Goal: Task Accomplishment & Management: Complete application form

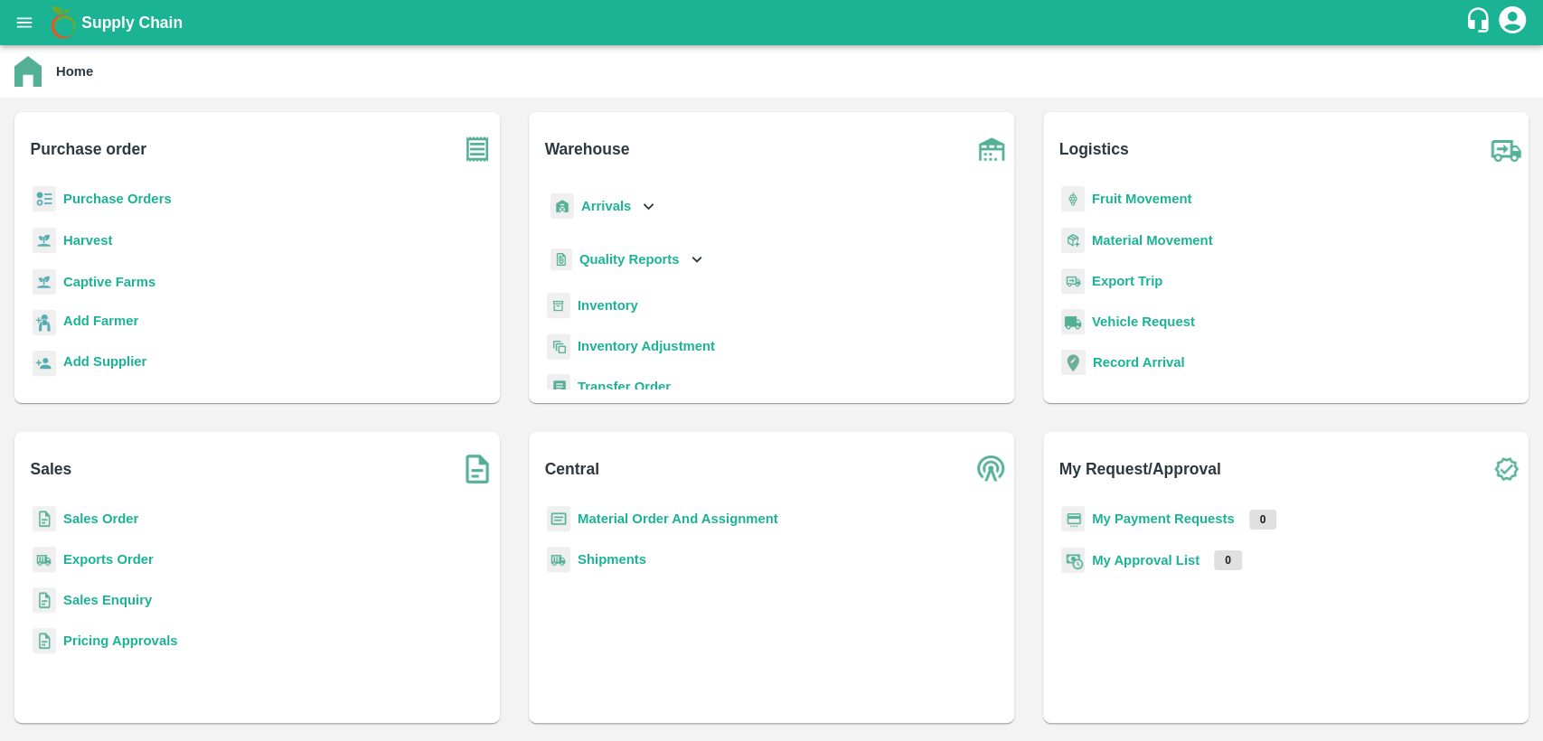
click at [623, 523] on b "Material Order And Assignment" at bounding box center [678, 519] width 201 height 14
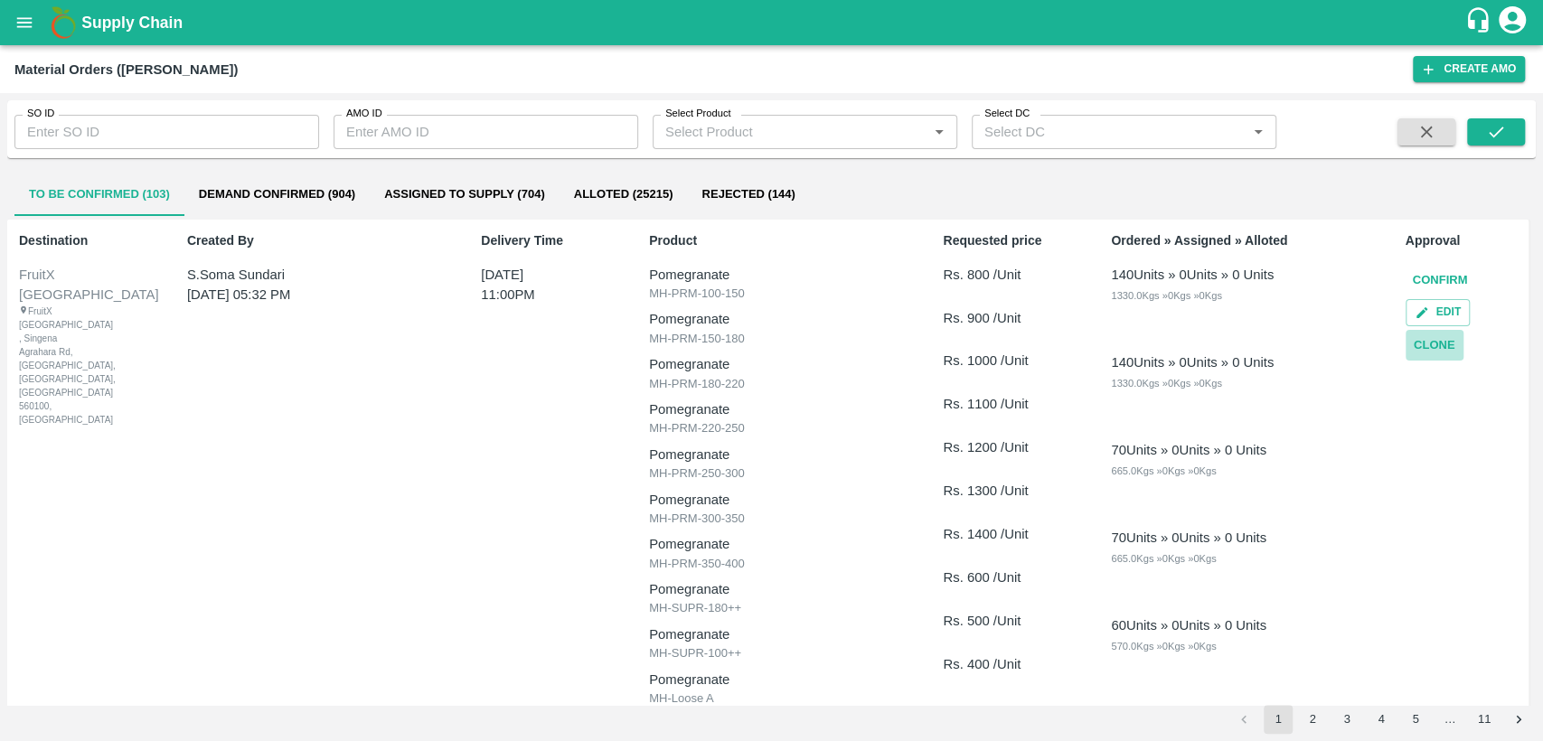
click at [1426, 342] on button "Clone" at bounding box center [1435, 346] width 58 height 32
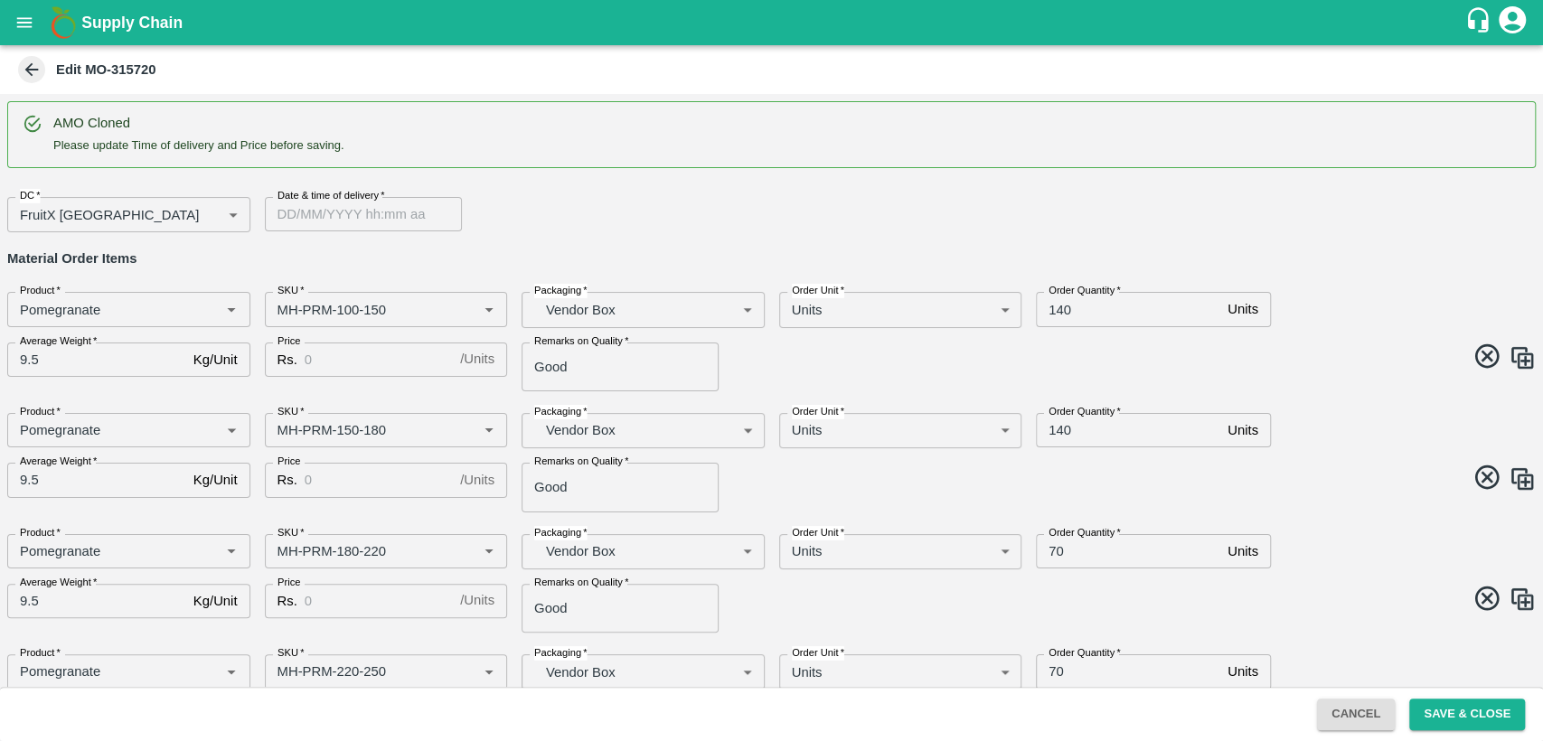
type input "DD/MM/YYYY hh:mm aa"
click at [346, 228] on input "DD/MM/YYYY hh:mm aa" at bounding box center [357, 214] width 184 height 34
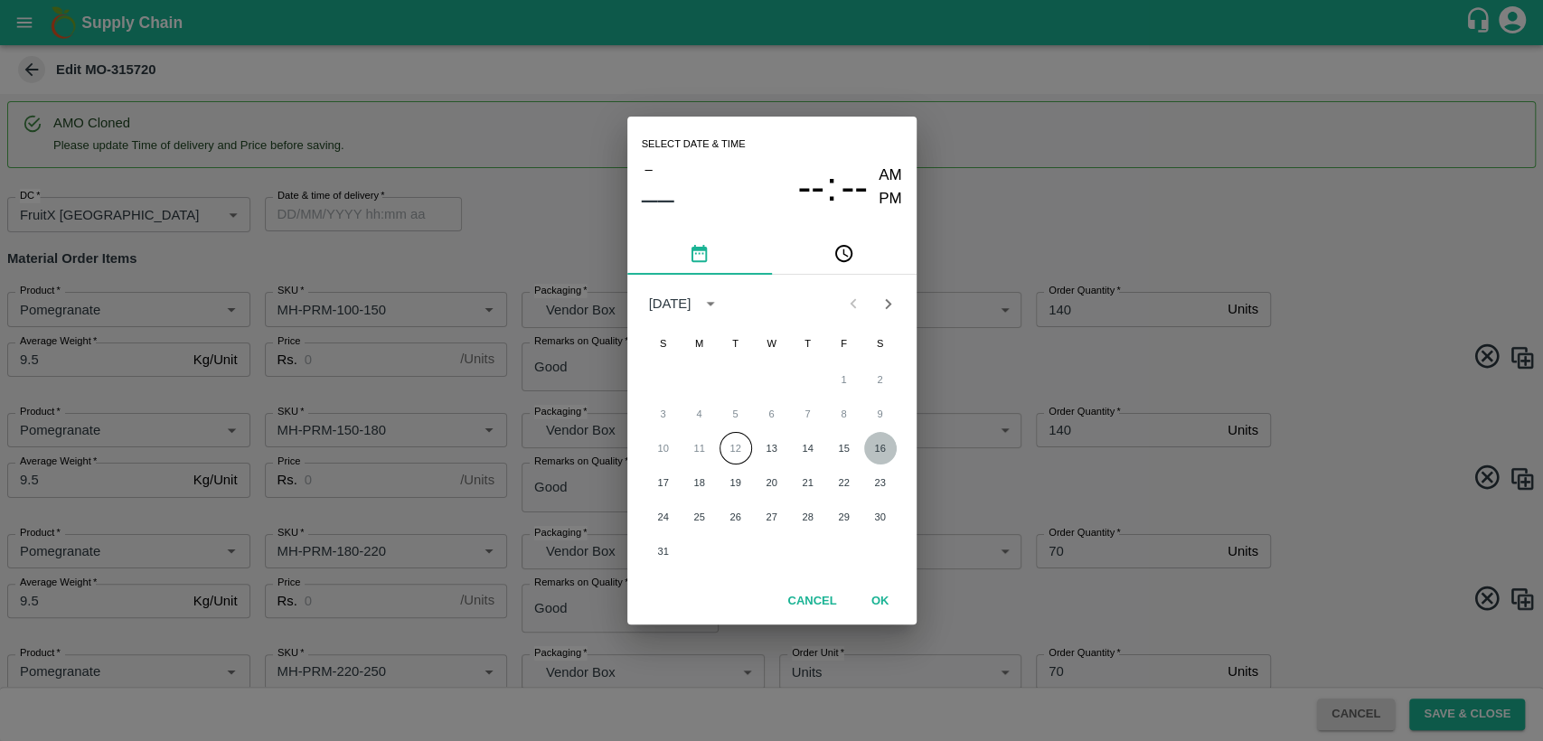
click at [882, 446] on button "16" at bounding box center [880, 448] width 33 height 33
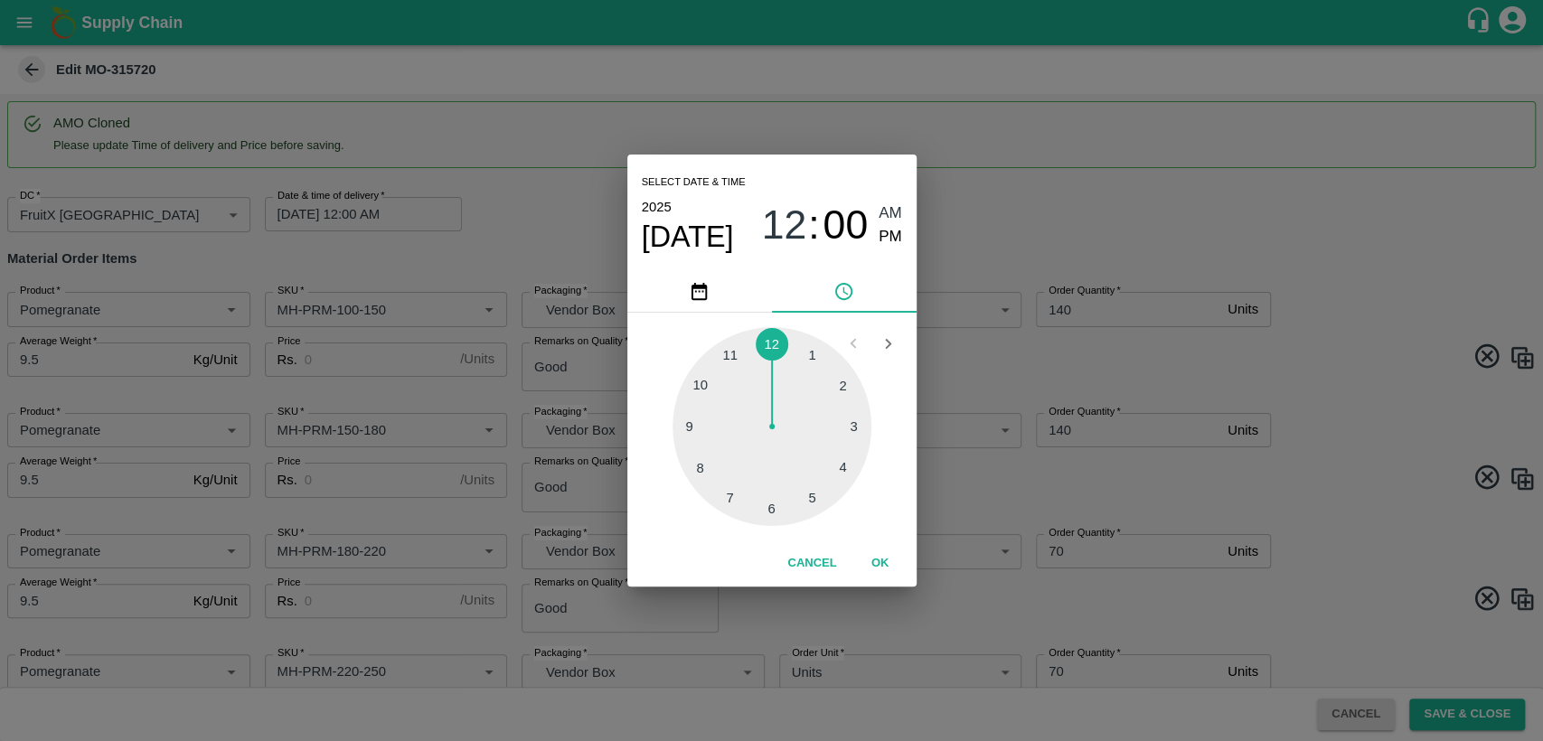
click at [734, 348] on div at bounding box center [772, 426] width 199 height 199
click at [897, 239] on span "PM" at bounding box center [891, 237] width 24 height 24
type input "16/08/2025 11:00 PM"
click at [885, 558] on button "OK" at bounding box center [881, 564] width 58 height 32
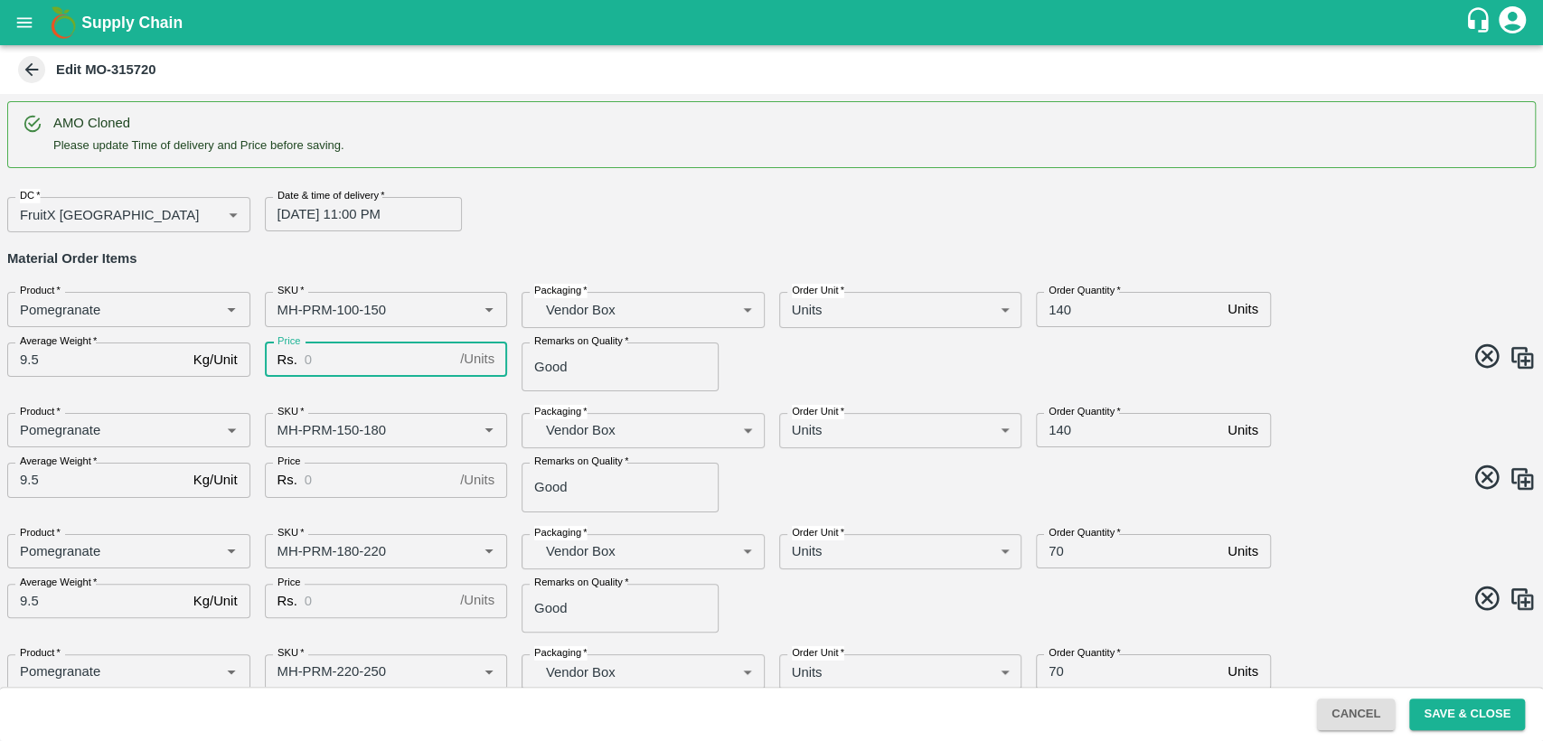
click at [322, 350] on input "Price" at bounding box center [379, 360] width 148 height 34
type input "800"
click at [1059, 306] on input "140" at bounding box center [1128, 309] width 184 height 34
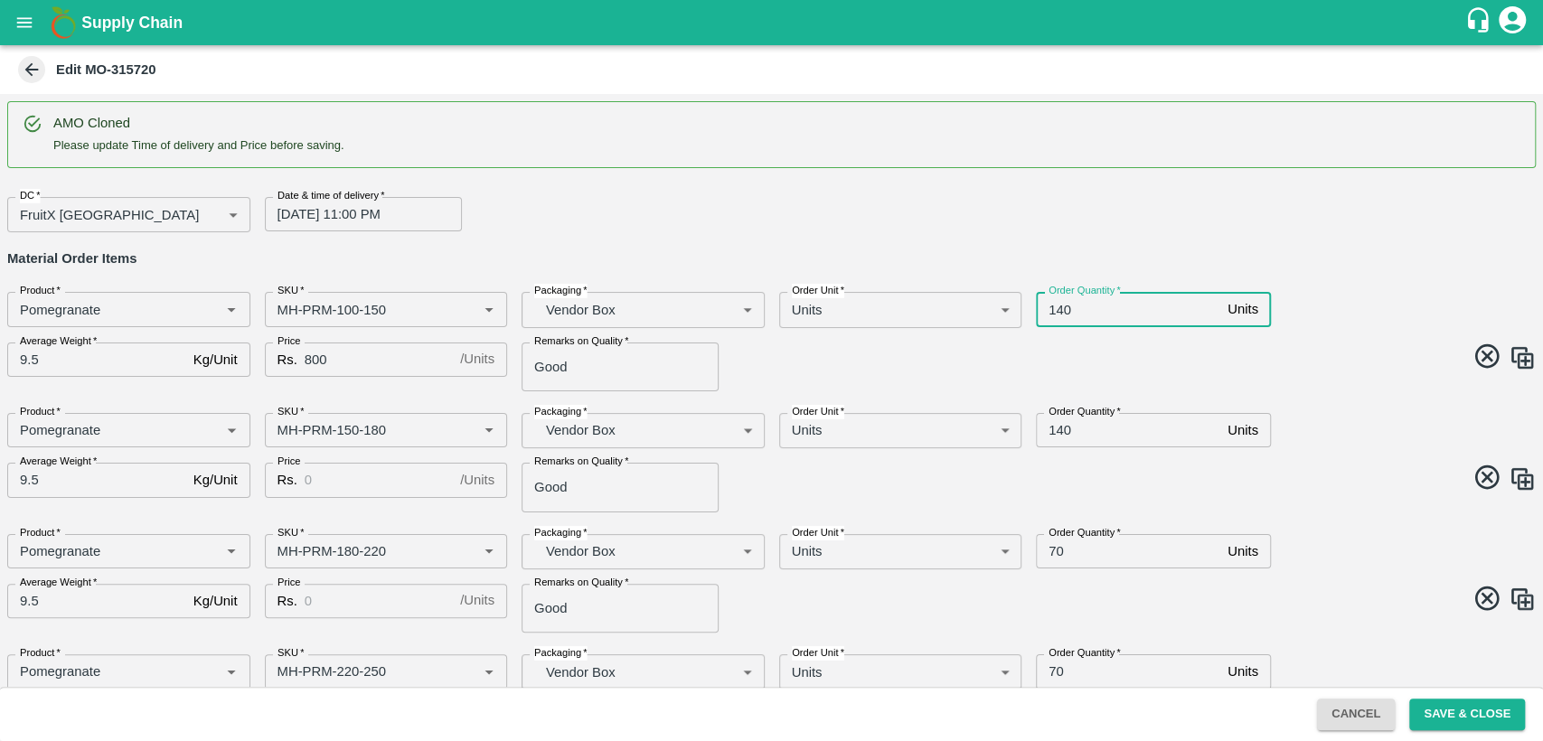
click at [1059, 306] on input "140" at bounding box center [1128, 309] width 184 height 34
type input "190"
click at [320, 483] on input "Price" at bounding box center [379, 480] width 148 height 34
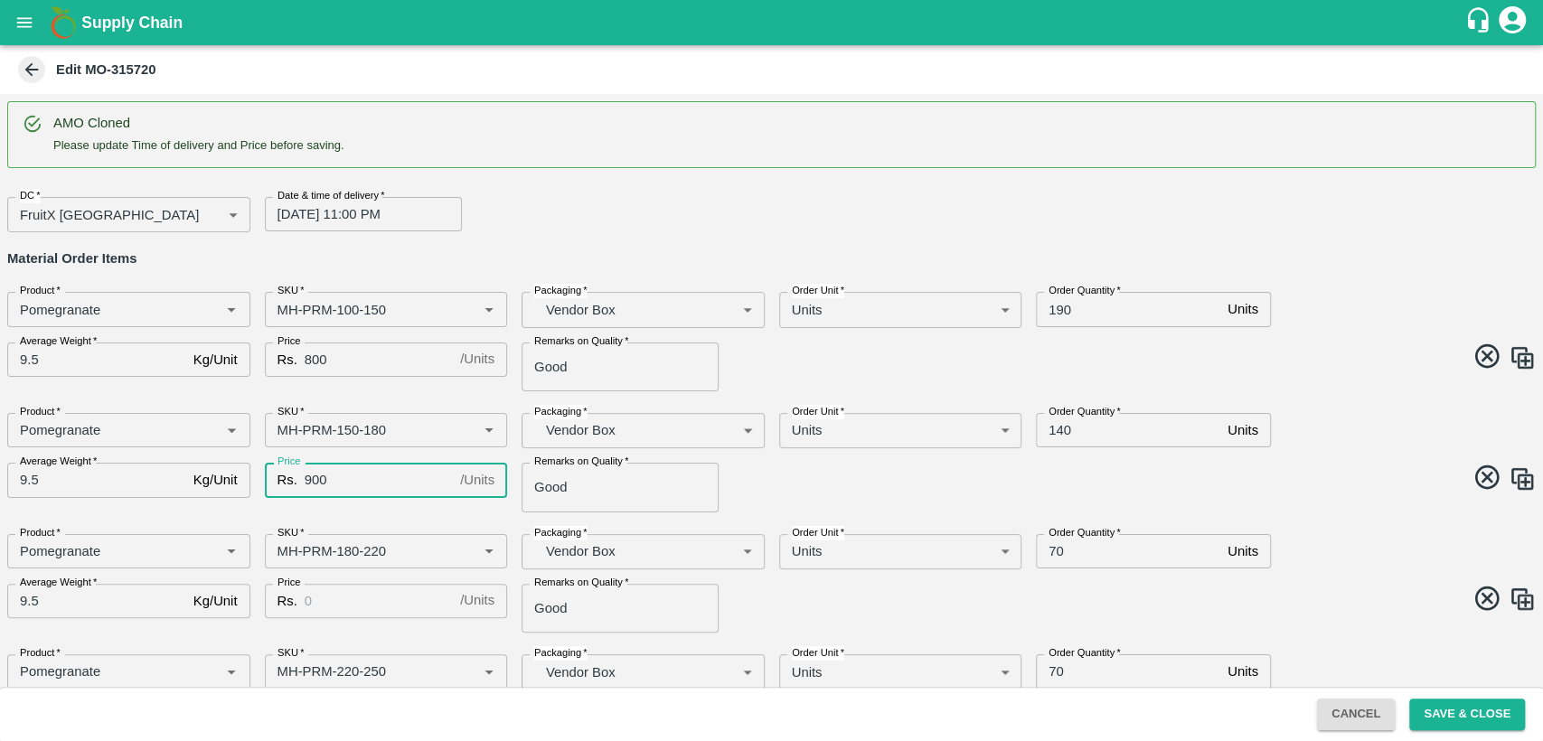
type input "900"
click at [1053, 429] on input "140" at bounding box center [1128, 430] width 184 height 34
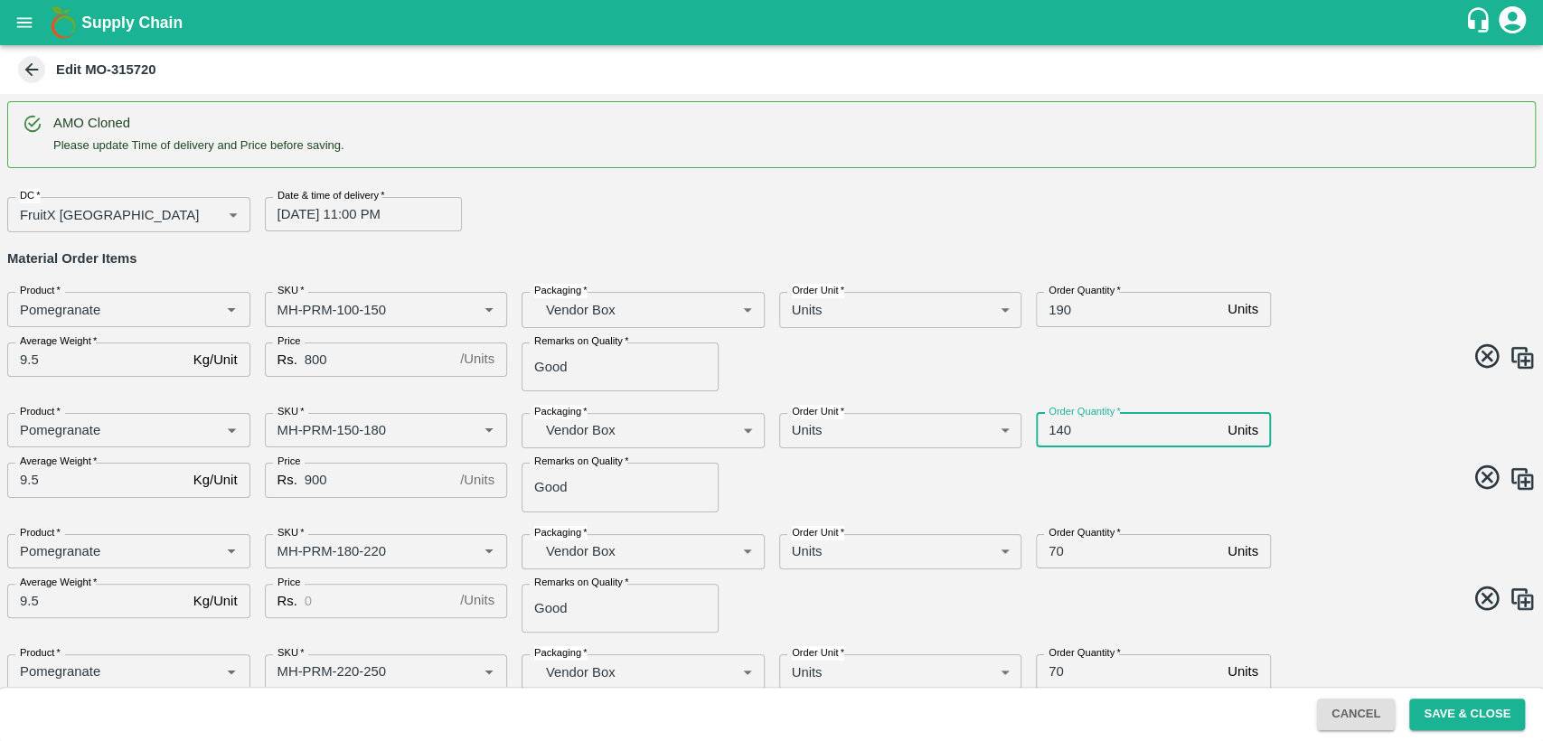
click at [1053, 429] on input "140" at bounding box center [1128, 430] width 184 height 34
type input "190"
click at [325, 589] on input "Price" at bounding box center [379, 601] width 148 height 34
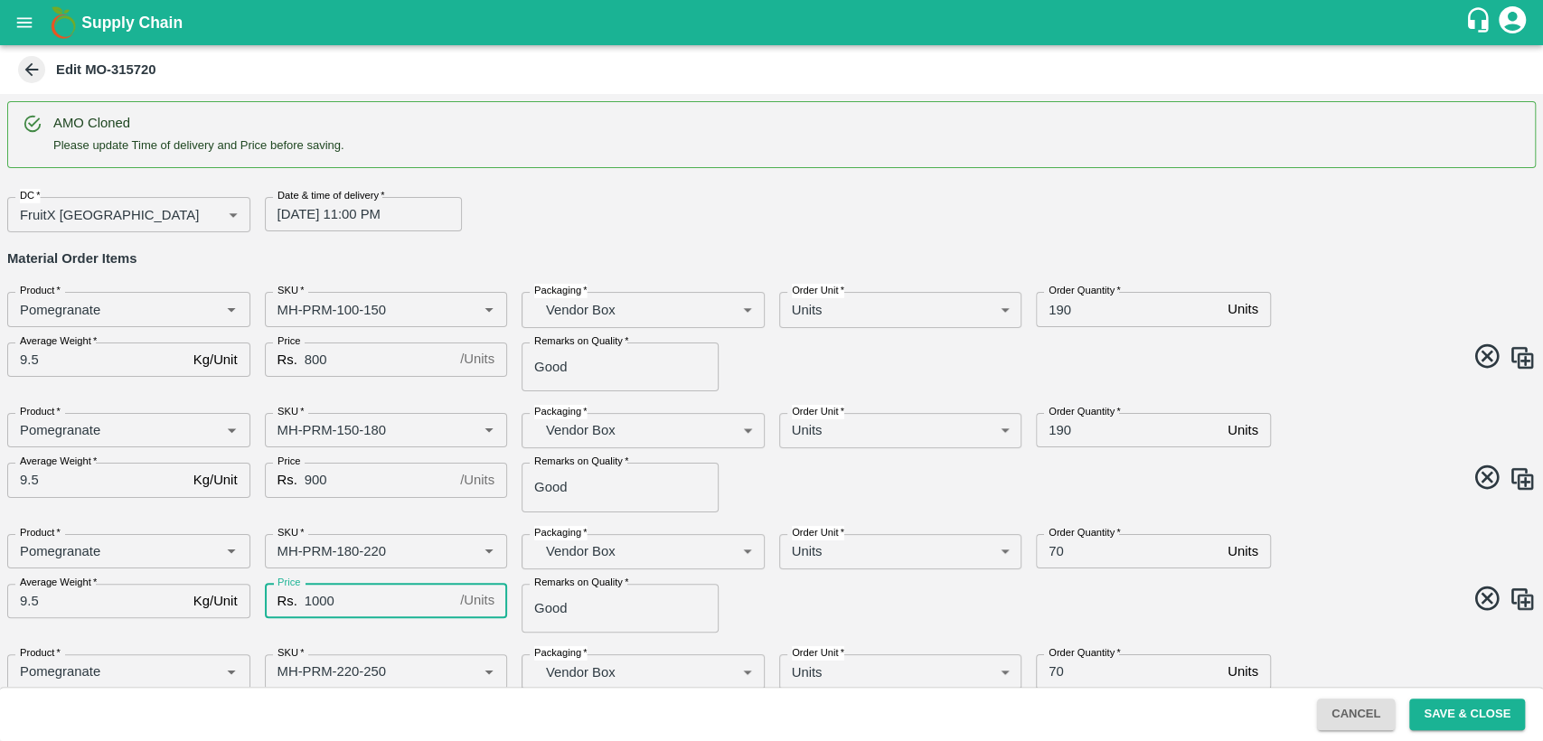
type input "1000"
click at [1053, 552] on input "70" at bounding box center [1128, 551] width 184 height 34
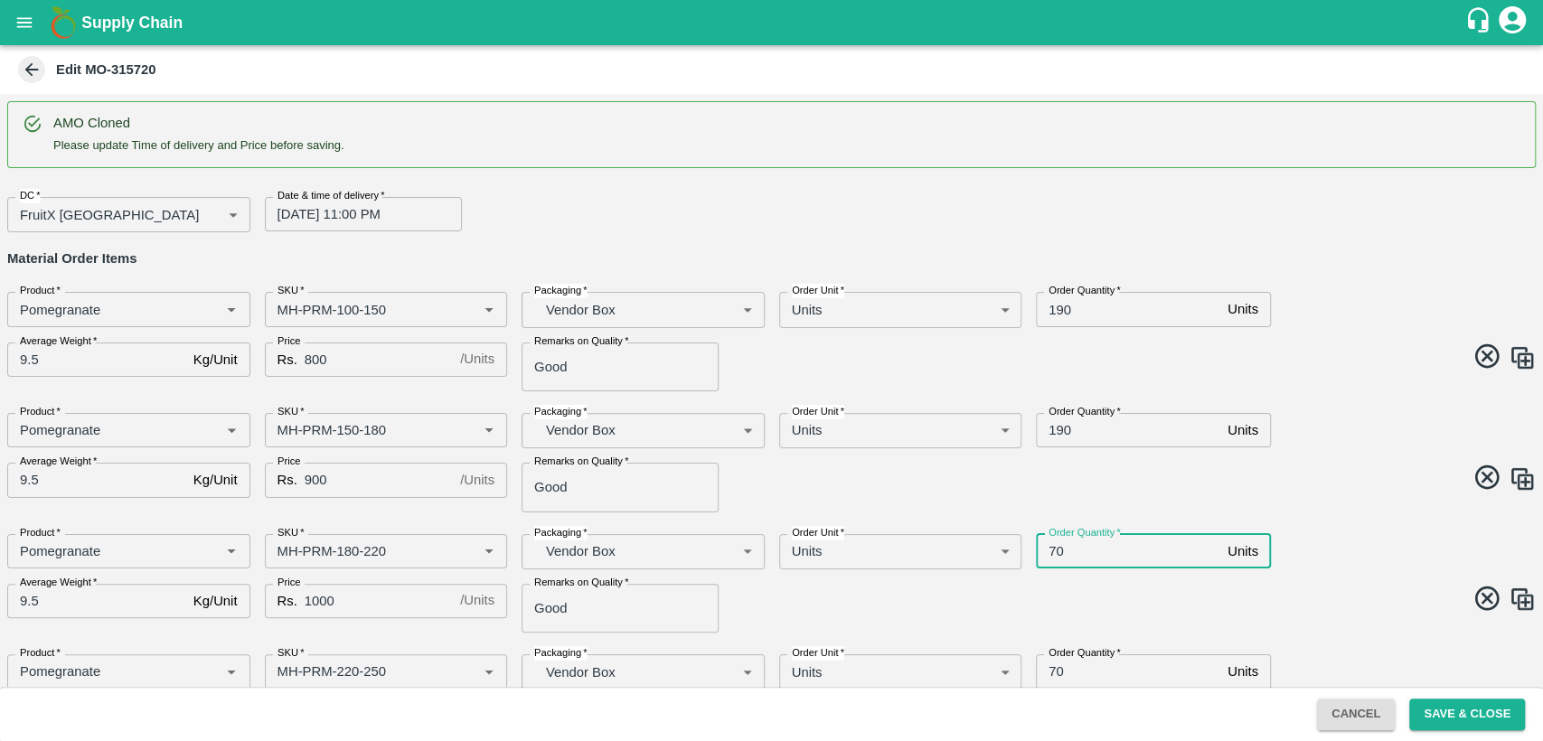
click at [1053, 552] on input "70" at bounding box center [1128, 551] width 184 height 34
type input "120"
click at [1352, 489] on span at bounding box center [1151, 480] width 772 height 35
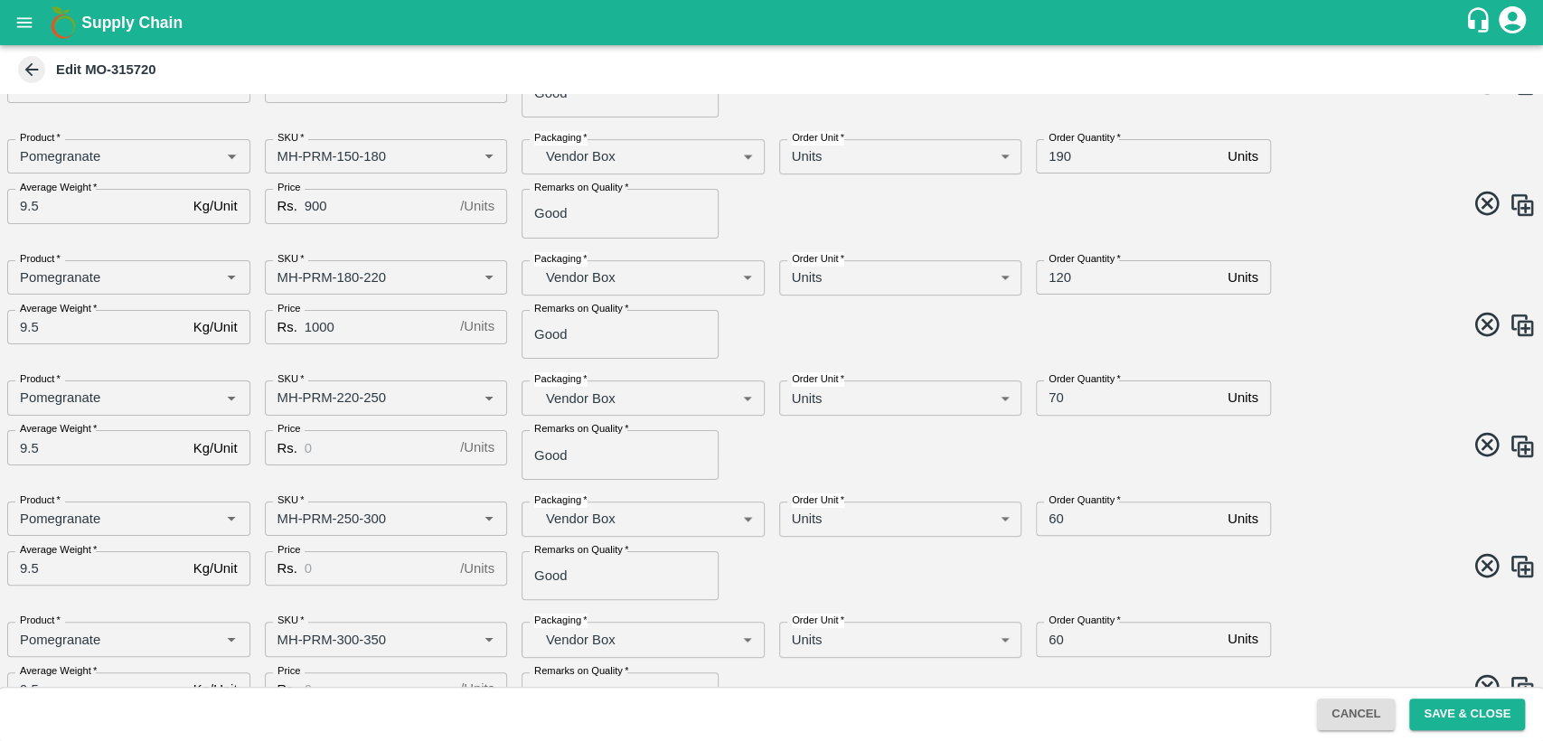
scroll to position [275, 0]
click at [335, 447] on input "Price" at bounding box center [379, 446] width 148 height 34
type input "1100"
click at [1060, 396] on input "70" at bounding box center [1128, 397] width 184 height 34
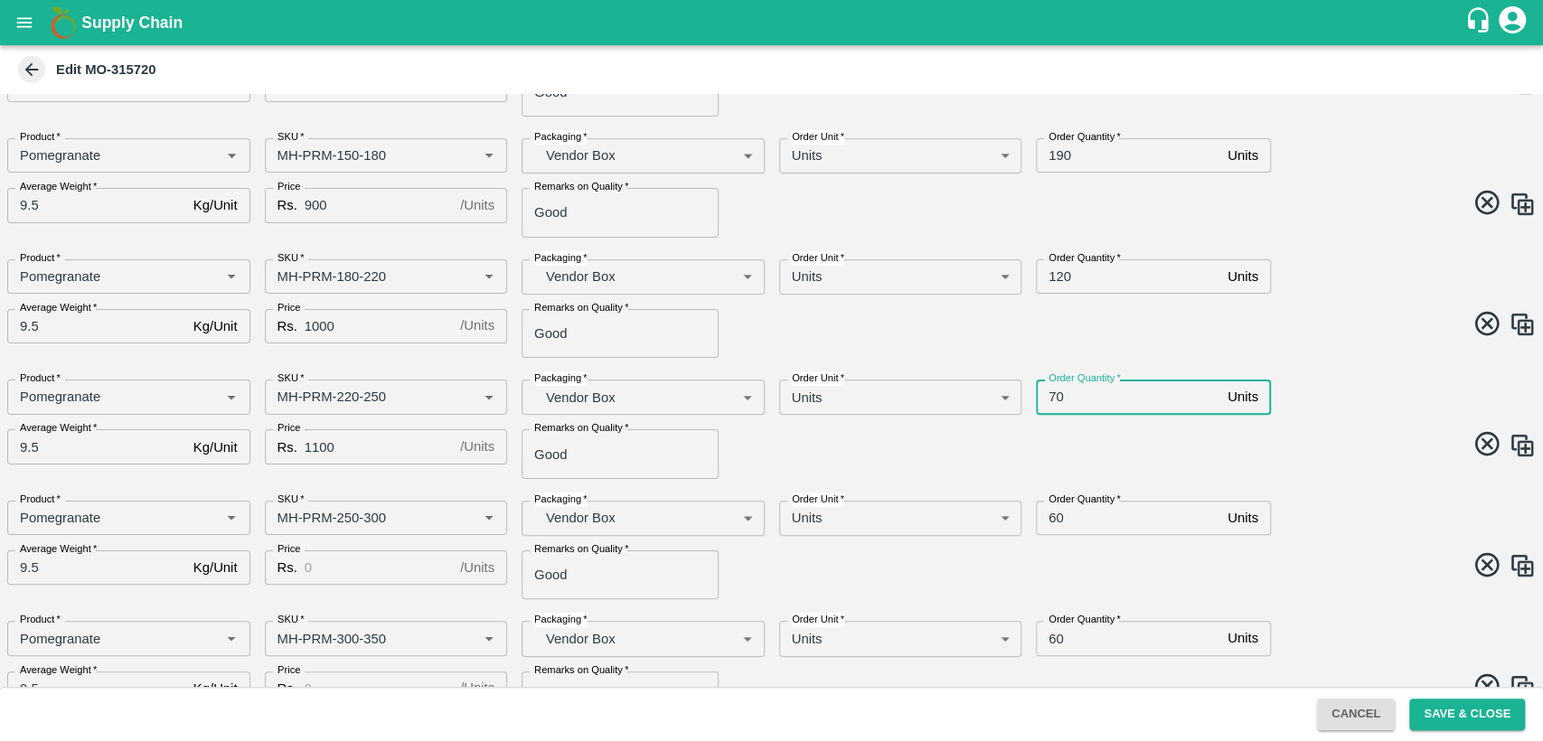
click at [1057, 394] on input "70" at bounding box center [1128, 397] width 184 height 34
type input "90"
click at [340, 574] on input "Price" at bounding box center [379, 568] width 148 height 34
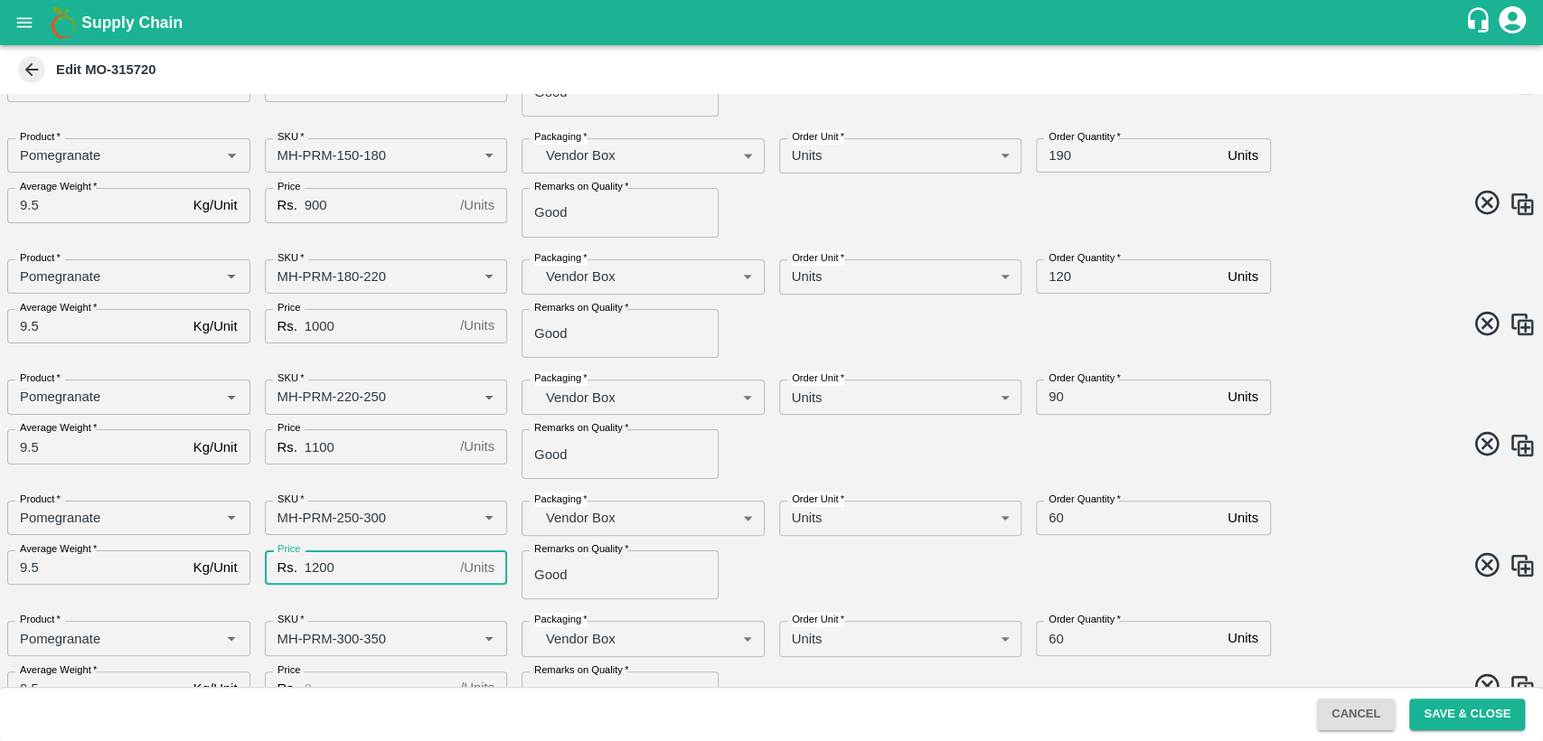
type input "1200"
click at [1044, 519] on input "60" at bounding box center [1128, 518] width 184 height 34
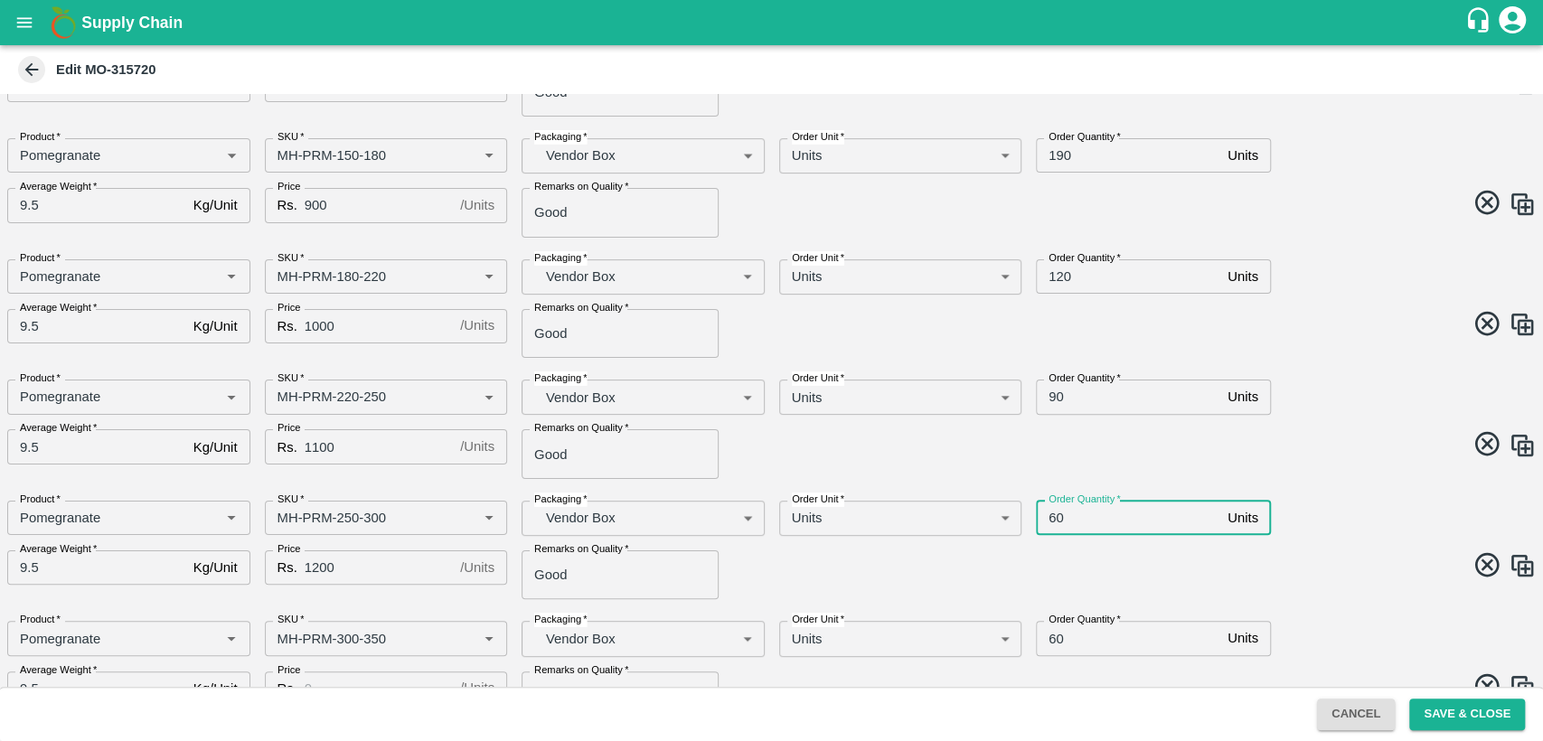
click at [1044, 519] on input "60" at bounding box center [1128, 518] width 184 height 34
type input "70"
click at [1081, 564] on span at bounding box center [1151, 568] width 772 height 35
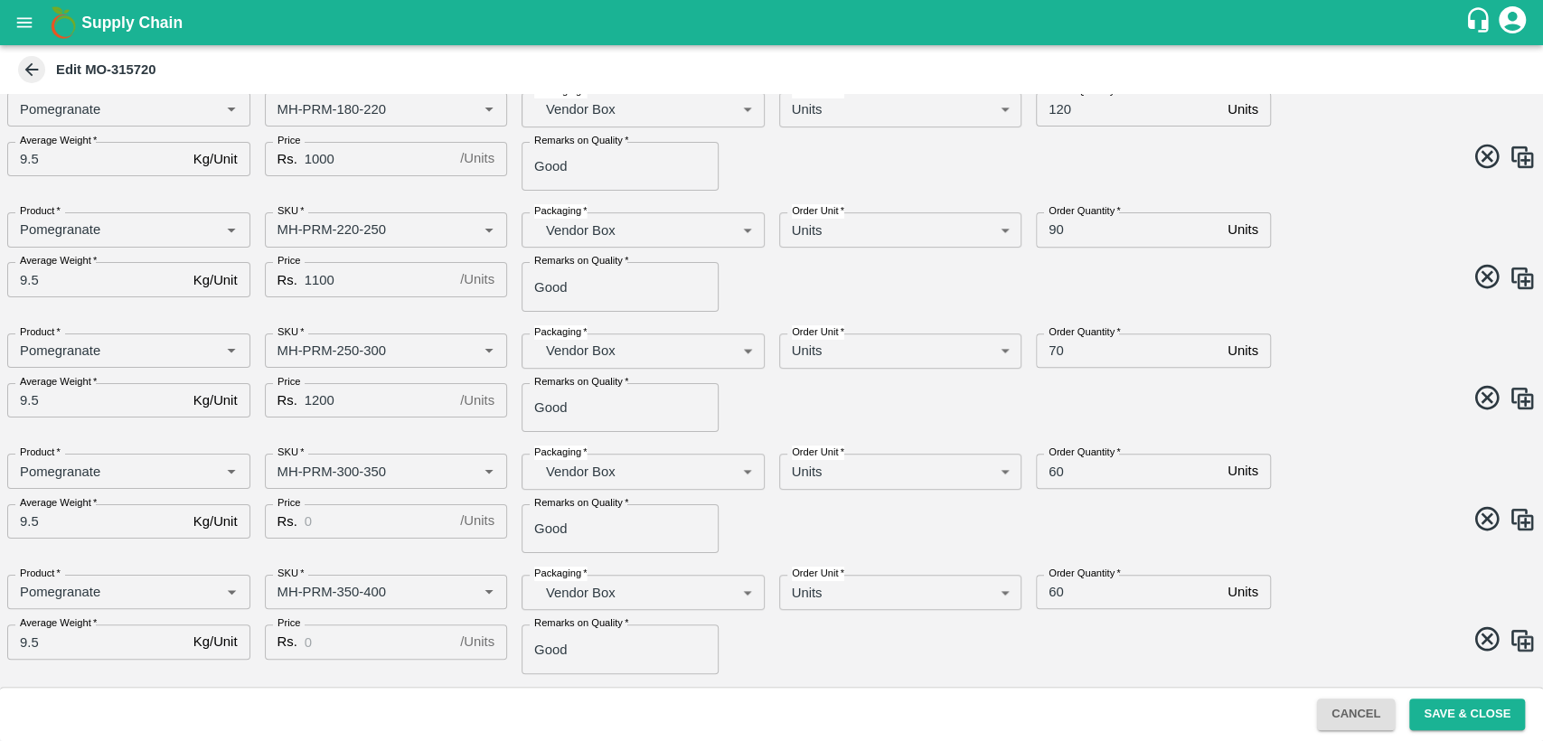
scroll to position [450, 0]
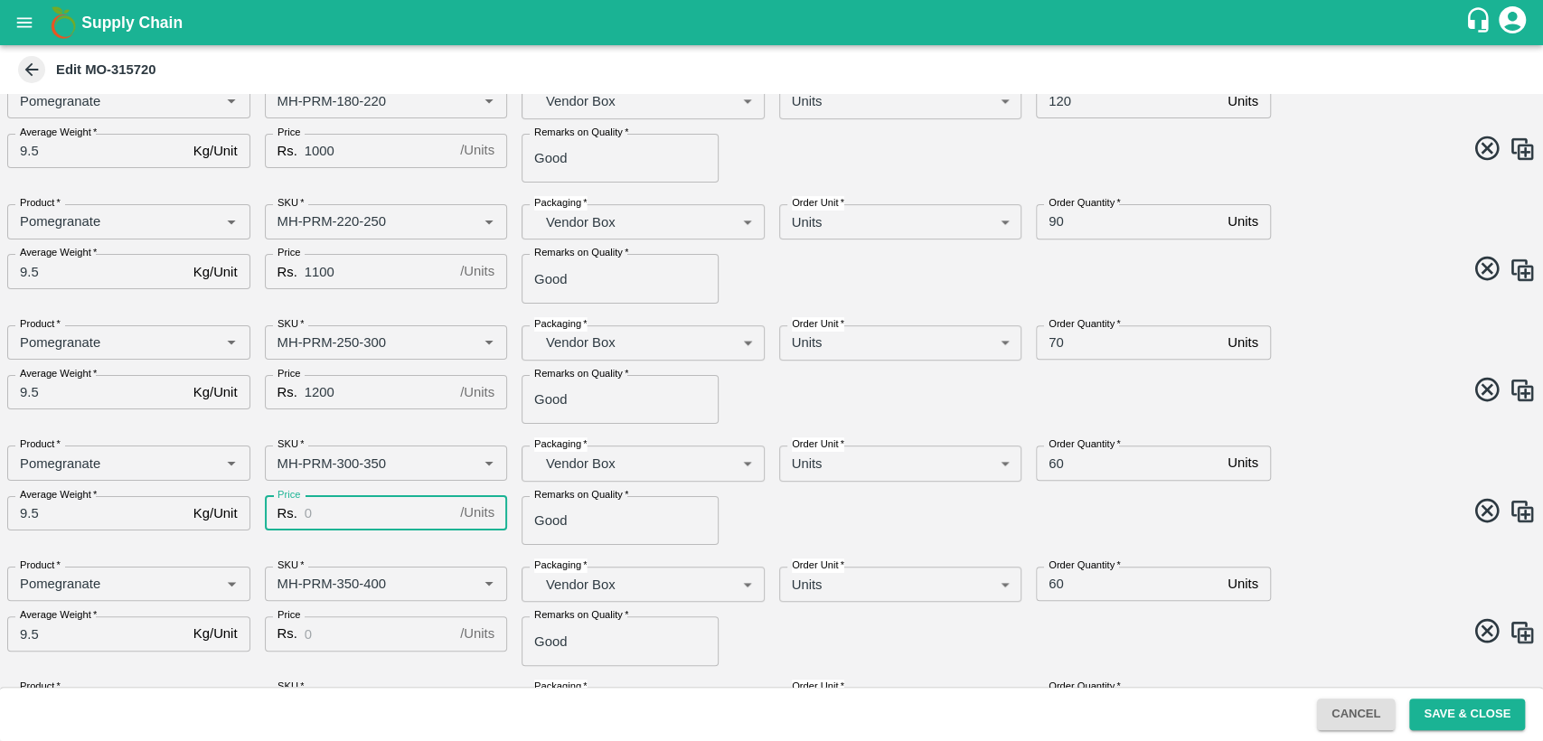
click at [381, 504] on input "Price" at bounding box center [379, 513] width 148 height 34
type input "1300"
click at [385, 617] on input "Price" at bounding box center [379, 634] width 148 height 34
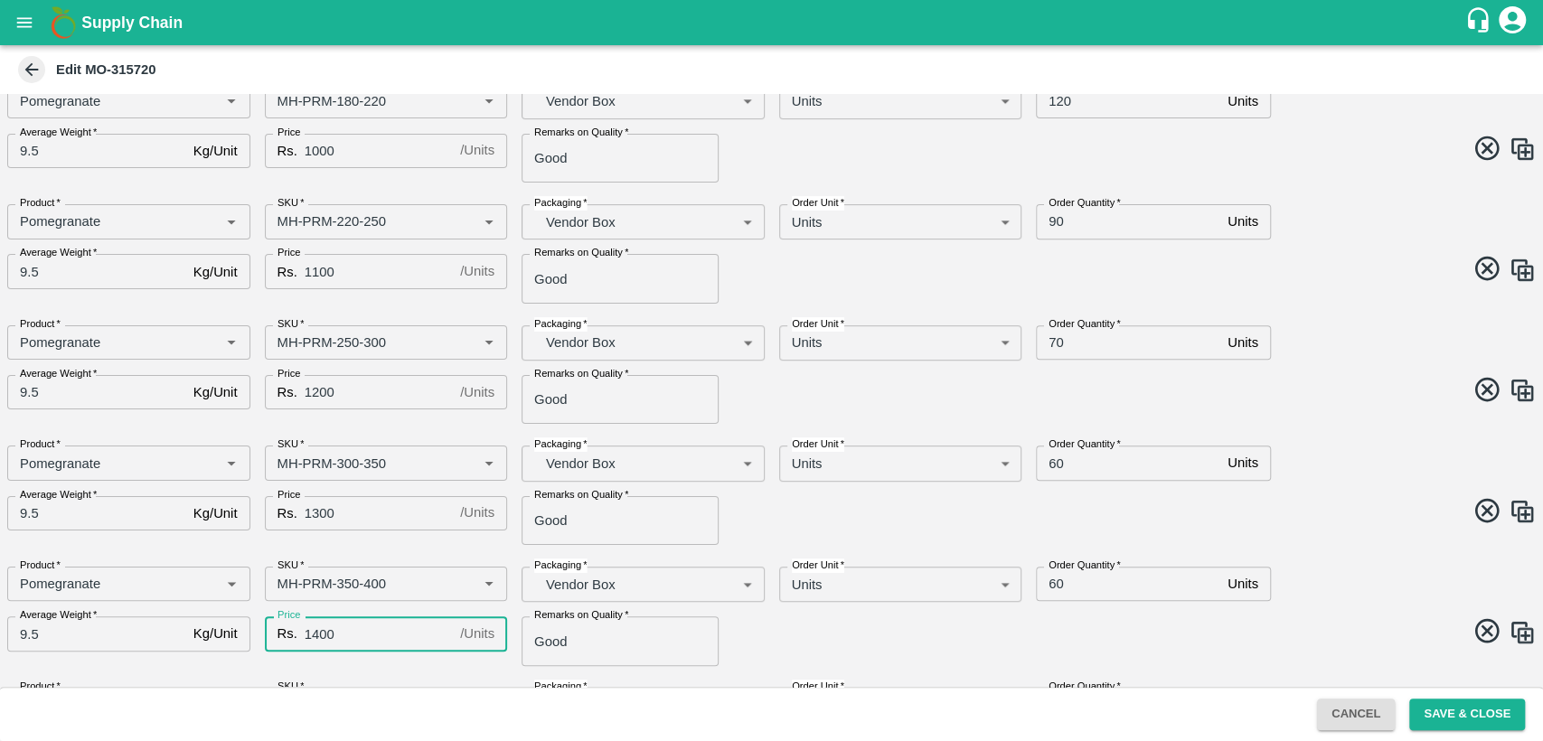
type input "1400"
click at [1055, 461] on input "60" at bounding box center [1128, 463] width 184 height 34
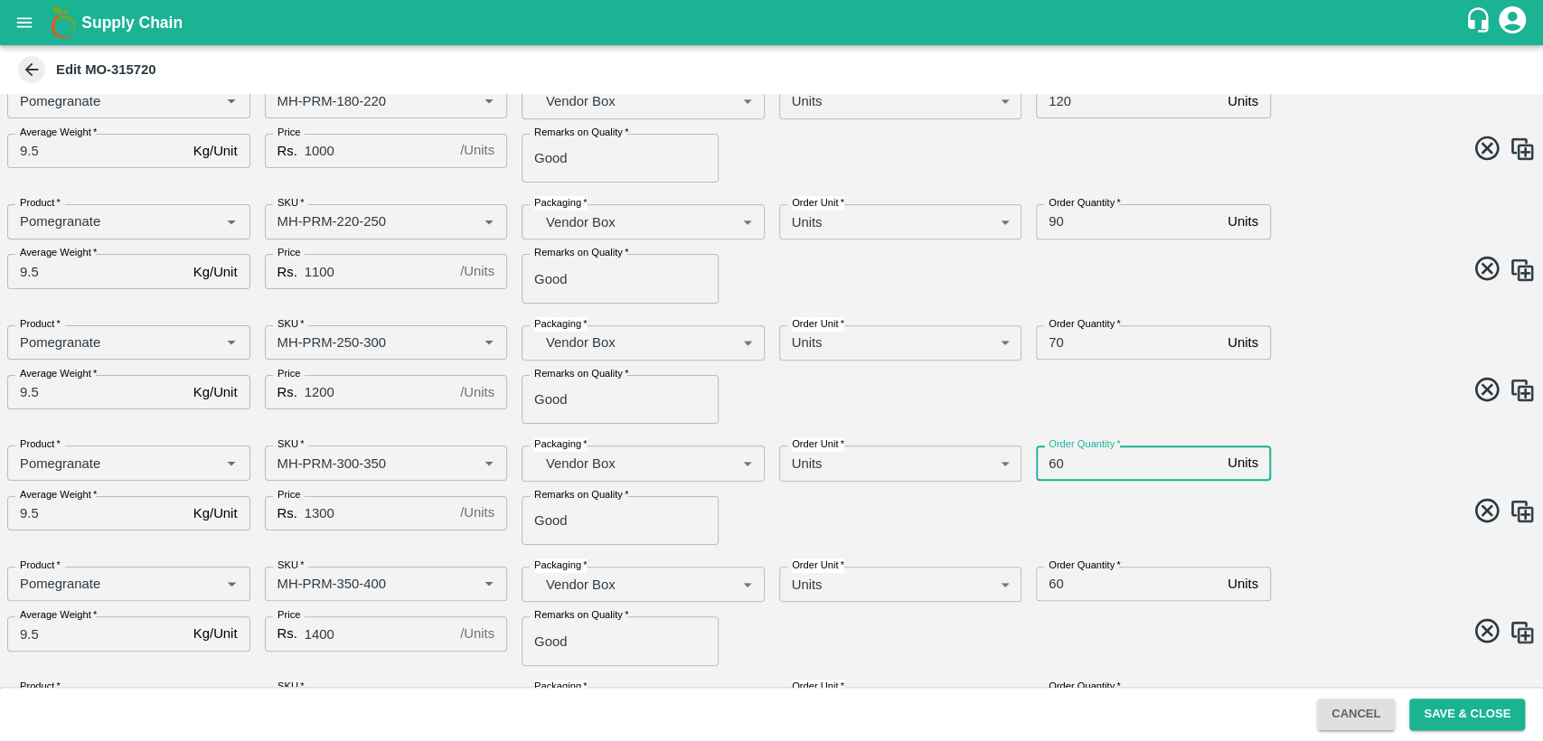
click at [1055, 461] on input "60" at bounding box center [1128, 463] width 184 height 34
type input "70"
click at [1247, 508] on span at bounding box center [1151, 513] width 772 height 35
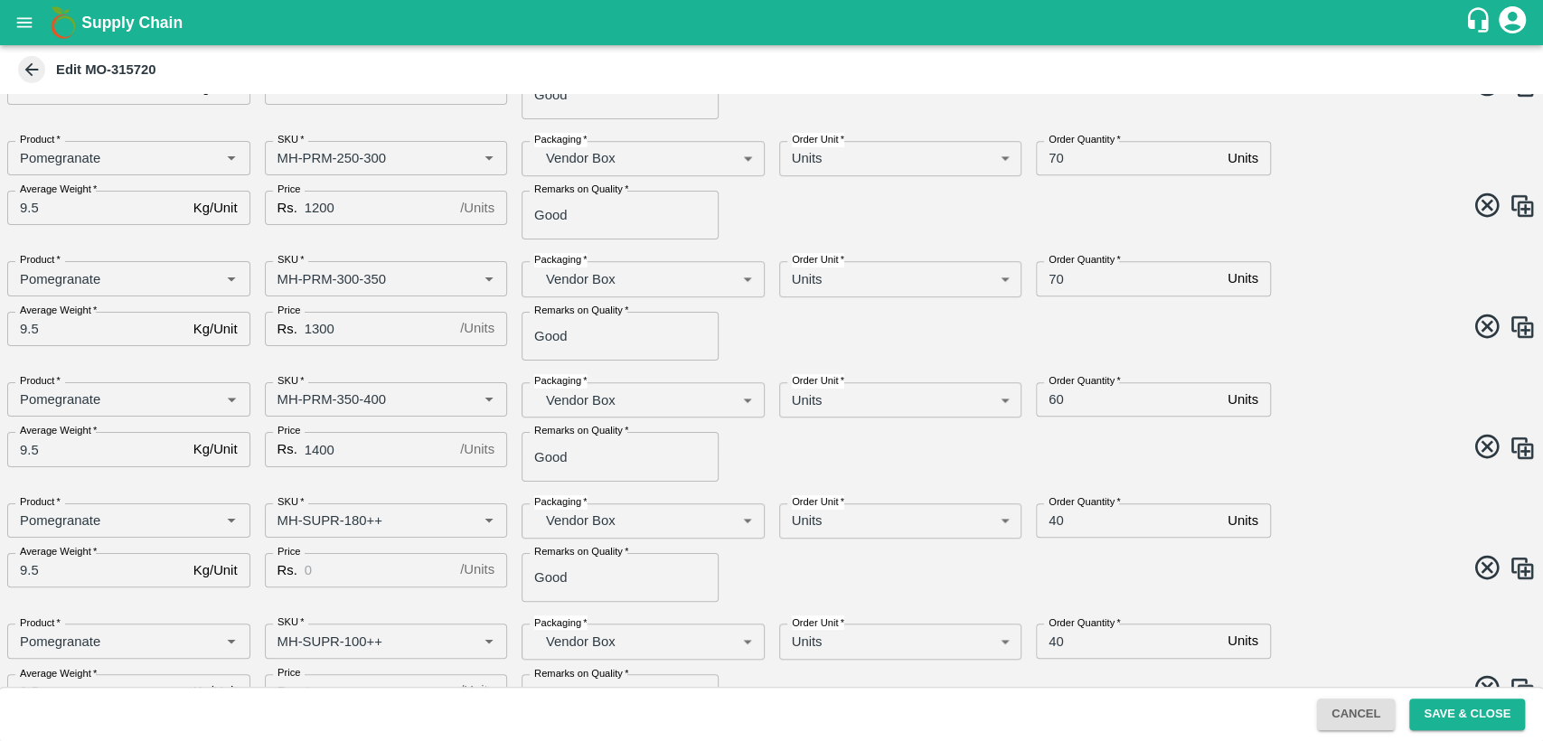
scroll to position [642, 0]
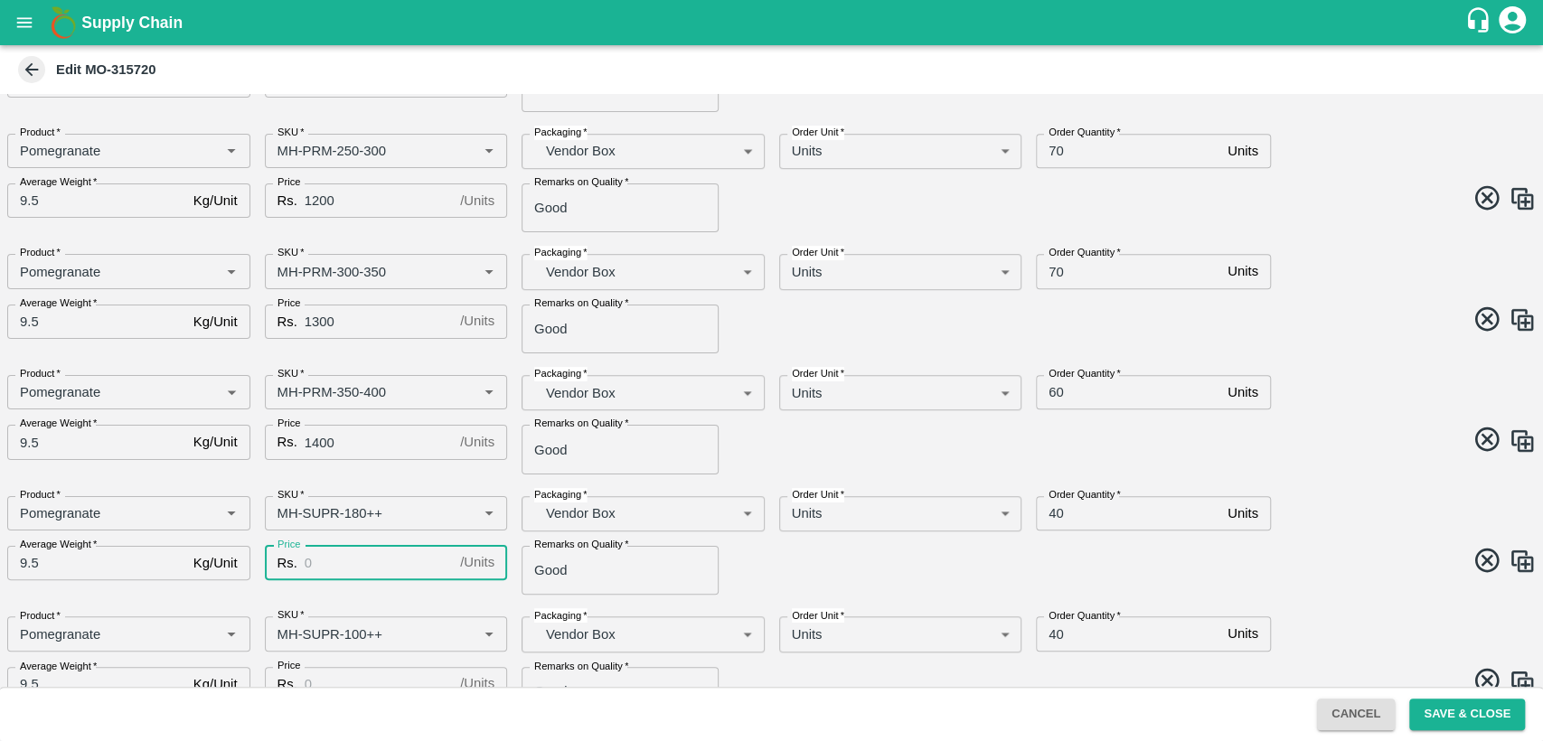
click at [377, 556] on input "Price" at bounding box center [379, 563] width 148 height 34
type input "600"
click at [991, 536] on div "Product   * Product   * SKU   * SKU   * Packaging   * Vendor Box BOM/276 Packag…" at bounding box center [764, 539] width 1543 height 114
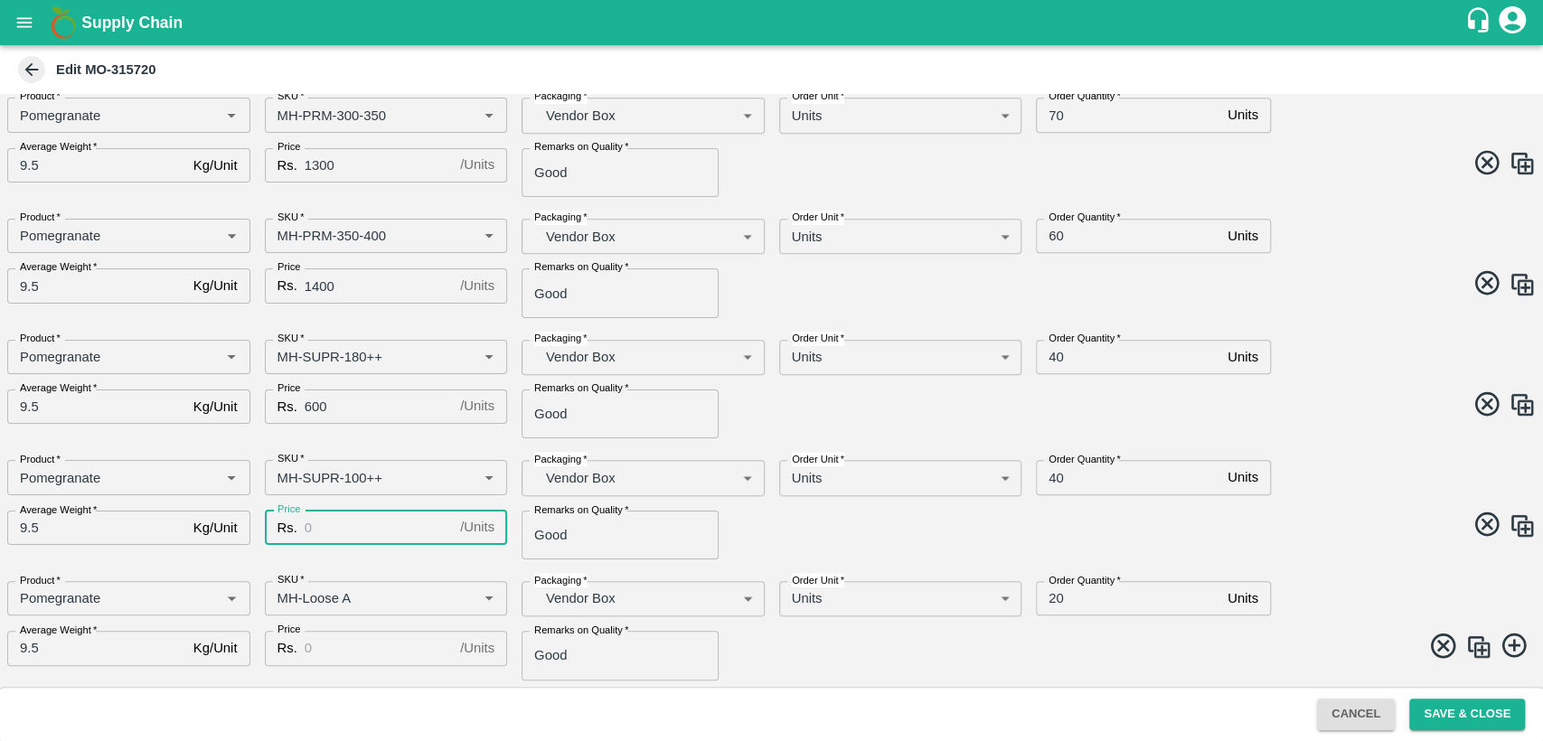
click at [360, 519] on input "Price" at bounding box center [379, 528] width 148 height 34
type input "500"
click at [340, 647] on input "Price" at bounding box center [379, 648] width 148 height 34
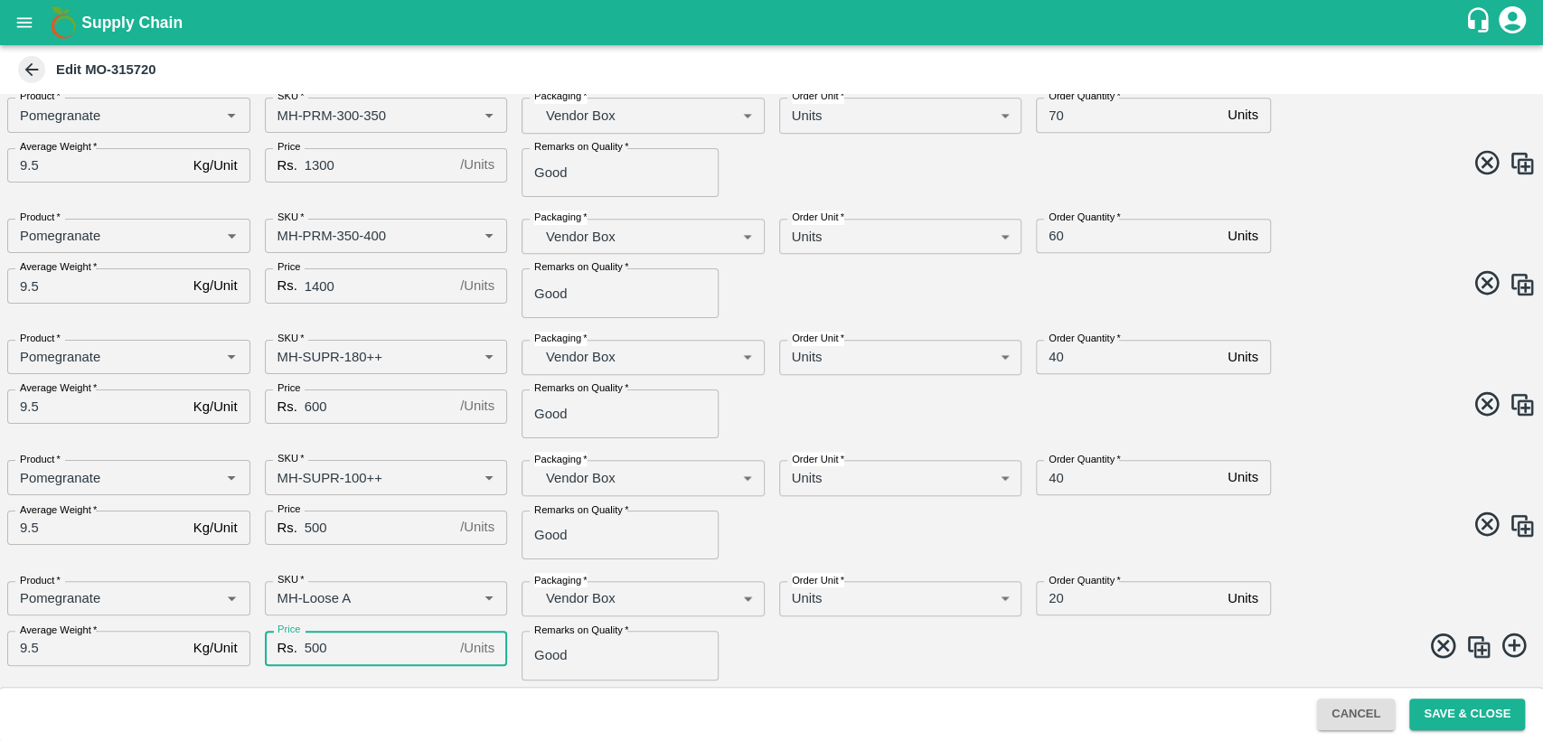
type input "500"
click at [1302, 418] on span at bounding box center [1151, 407] width 772 height 35
click at [1056, 597] on input "20" at bounding box center [1128, 598] width 184 height 34
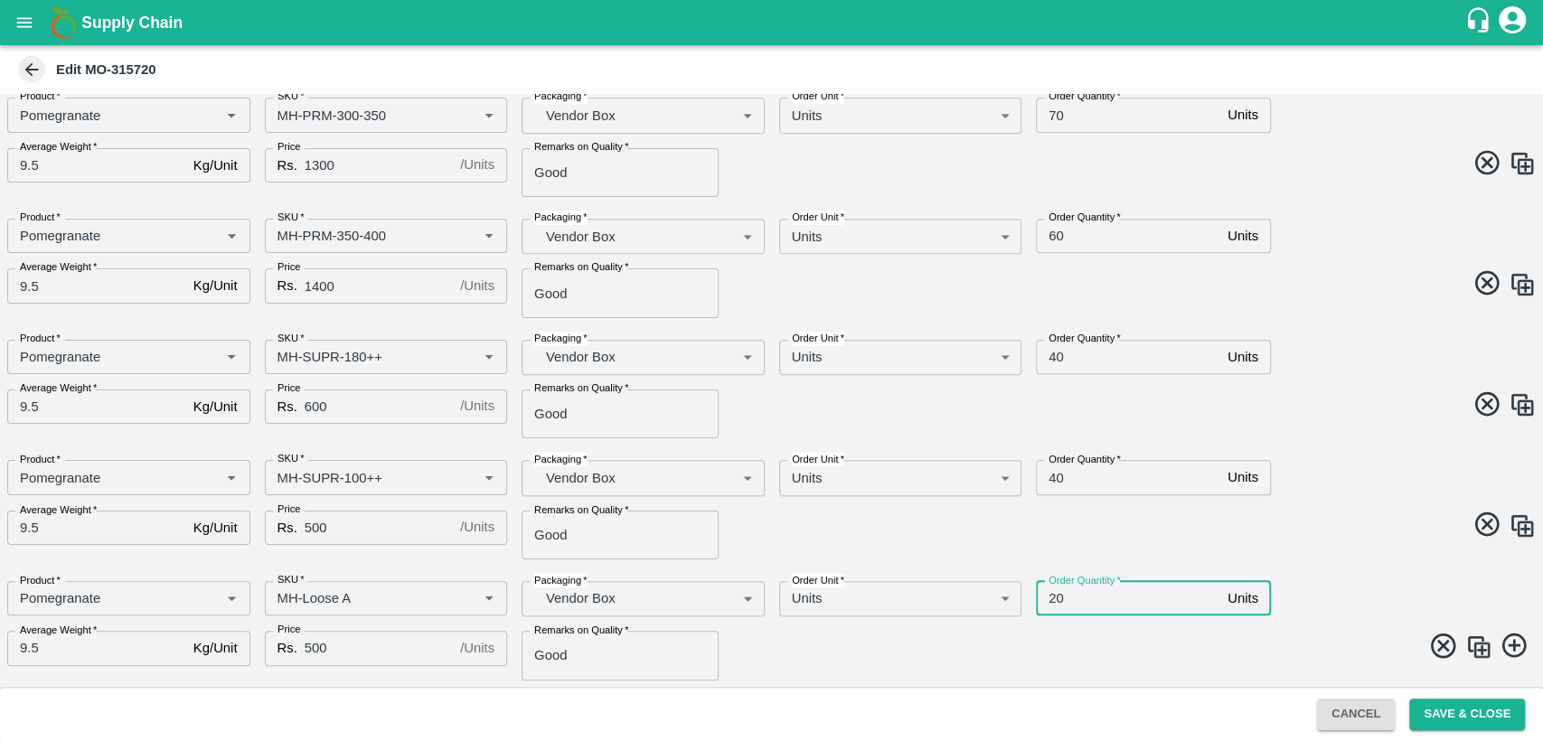
click at [1056, 597] on input "20" at bounding box center [1128, 598] width 184 height 34
click at [1397, 484] on div "Order Quantity   * 40 Units Order Quantity" at bounding box center [1215, 471] width 386 height 50
click at [1057, 597] on input "40" at bounding box center [1128, 598] width 184 height 34
type input "30"
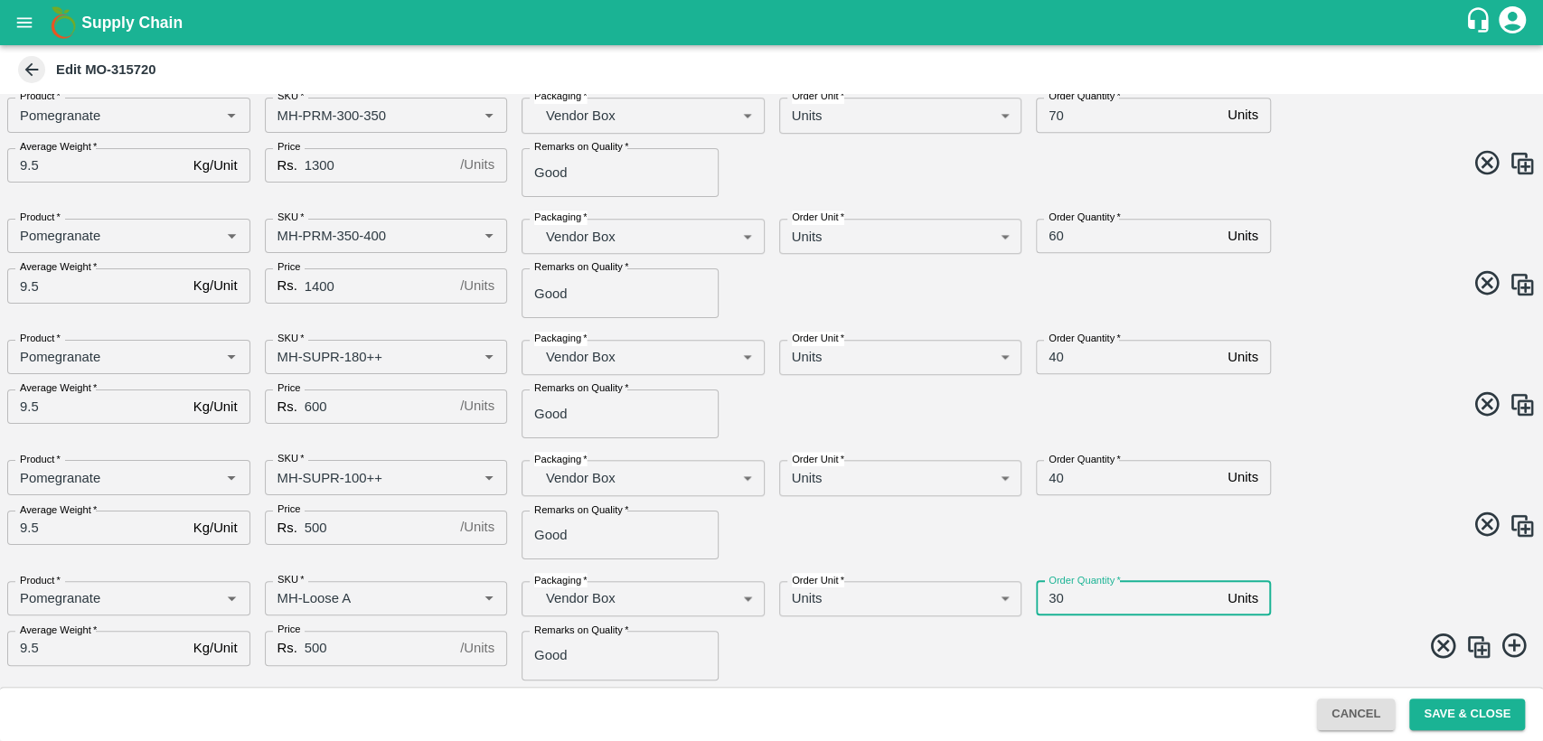
click at [1343, 505] on div "Product   * Product   * SKU   * SKU   * Packaging   * Vendor Box BOM/276 Packag…" at bounding box center [764, 503] width 1543 height 114
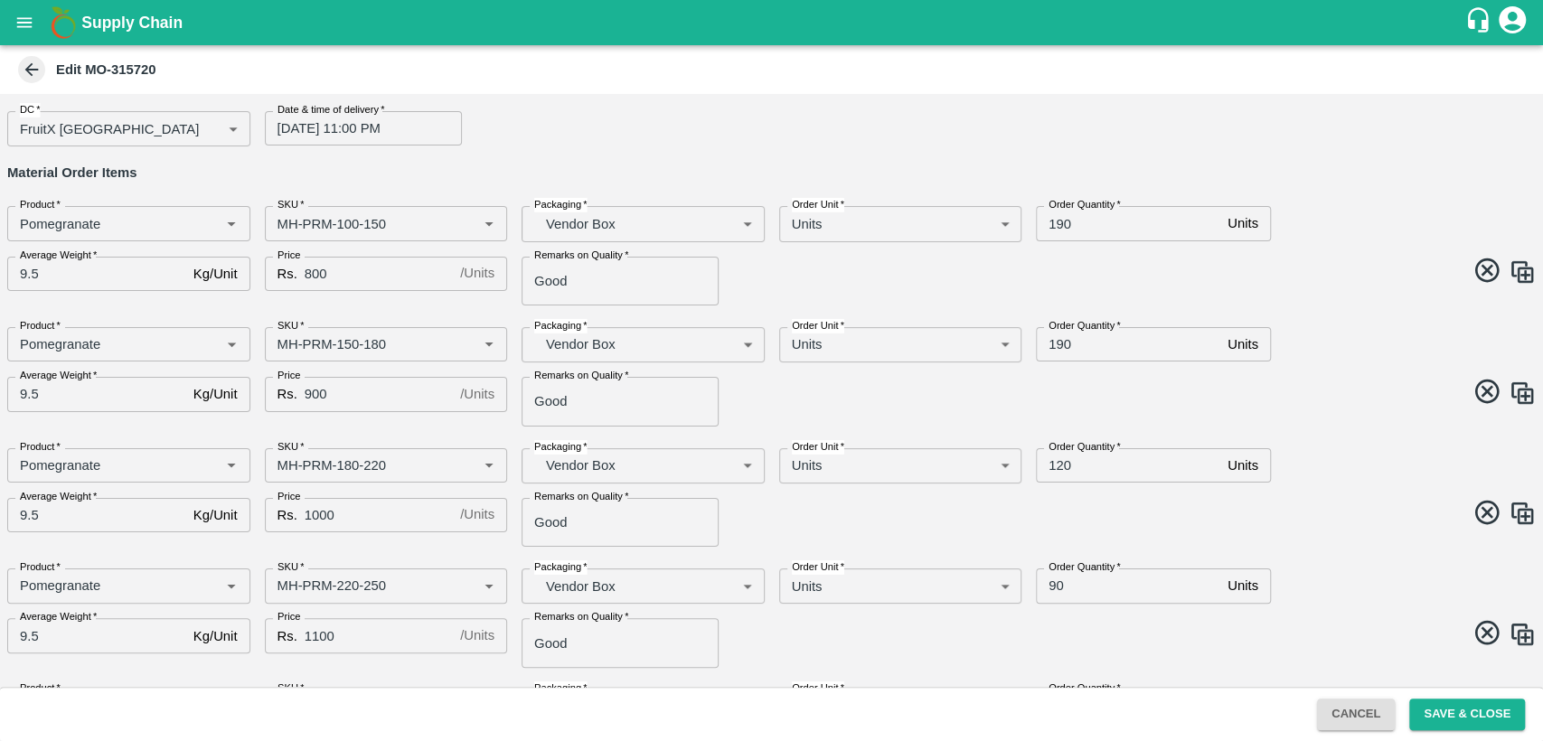
scroll to position [79, 0]
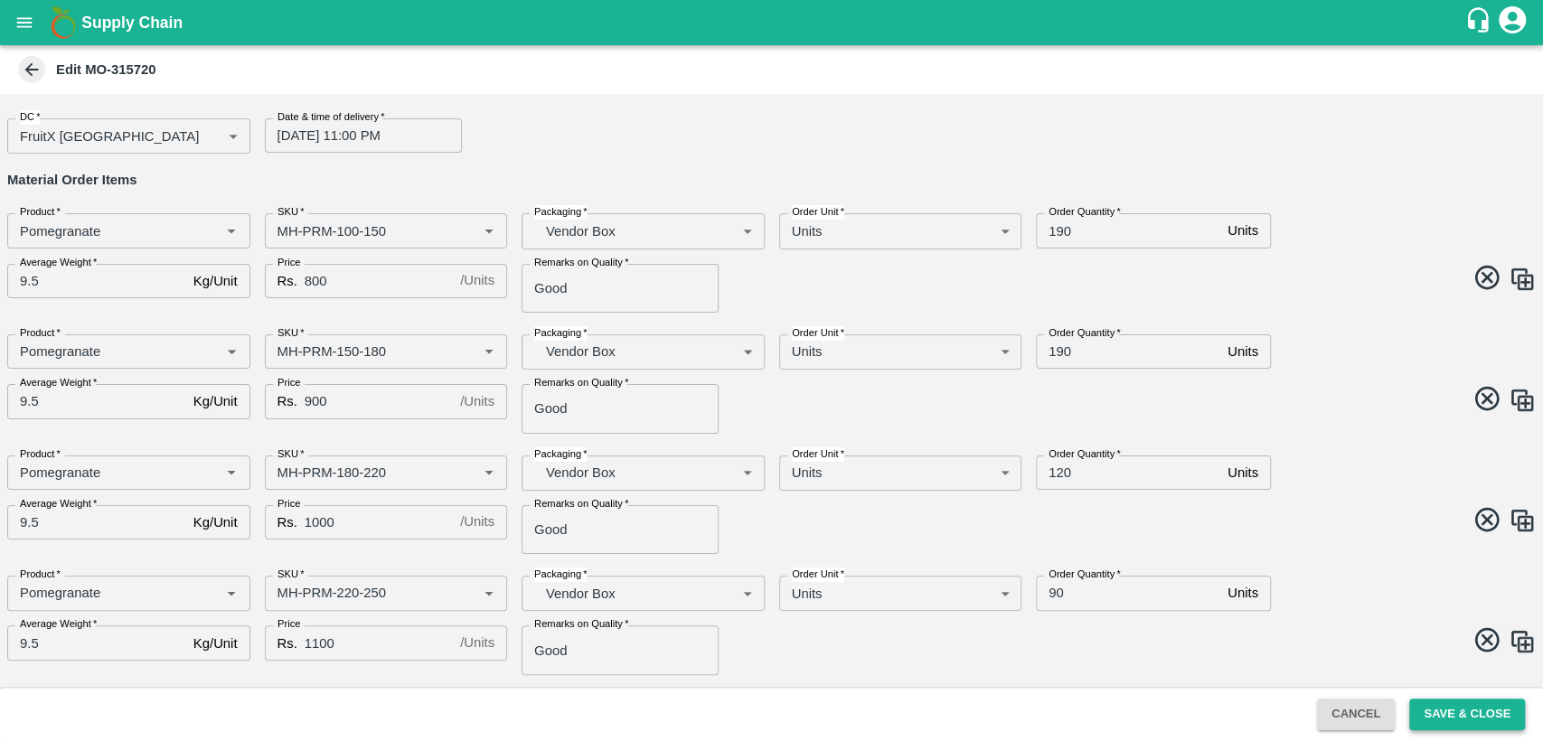
click at [1448, 715] on button "Save & Close" at bounding box center [1468, 715] width 116 height 32
